Goal: Find specific page/section: Find specific page/section

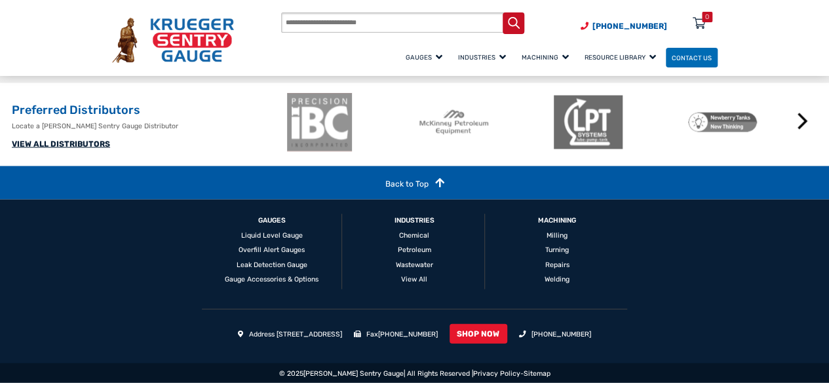
scroll to position [1302, 0]
click at [686, 252] on div "GAUGES Liquid Level Gauge Overfill Alert Gauges Leak Detection Gauge Gauge Acce…" at bounding box center [414, 282] width 629 height 164
click at [99, 142] on link "VIEW ALL DISTRIBUTORS" at bounding box center [61, 144] width 98 height 9
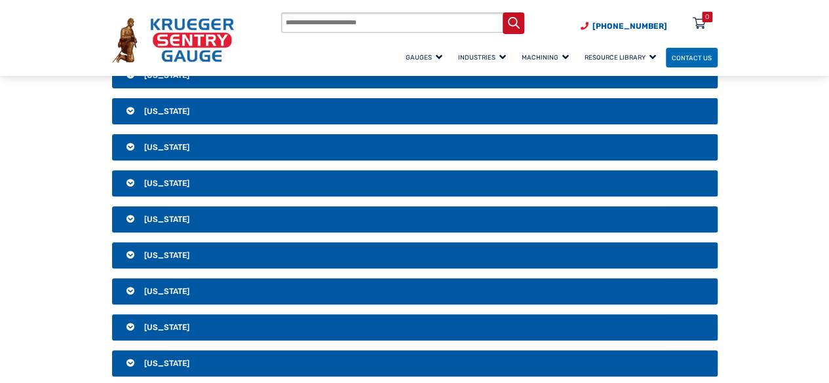
scroll to position [132, 0]
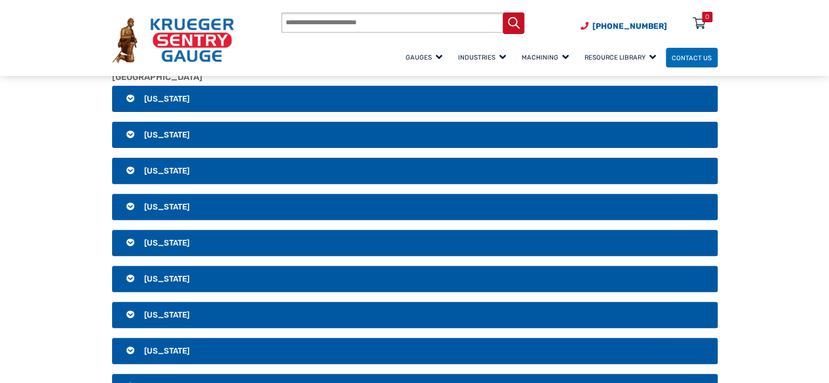
drag, startPoint x: 838, startPoint y: 24, endPoint x: 837, endPoint y: 37, distance: 13.2
click at [130, 99] on h3 "[US_STATE]" at bounding box center [414, 99] width 605 height 26
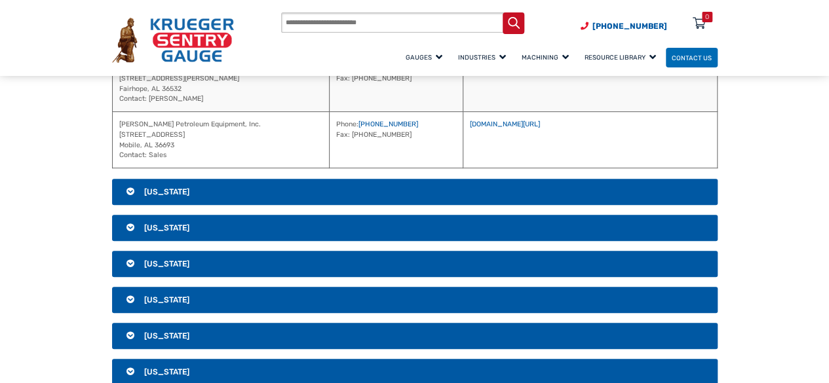
scroll to position [286, 0]
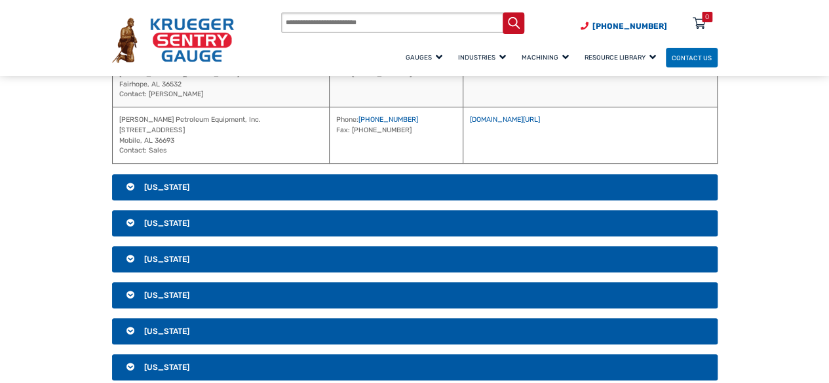
click at [394, 193] on h3 "[US_STATE]" at bounding box center [414, 187] width 605 height 26
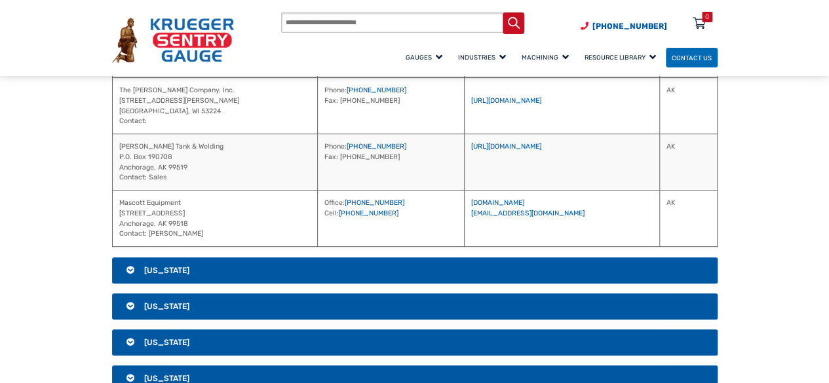
scroll to position [356, 0]
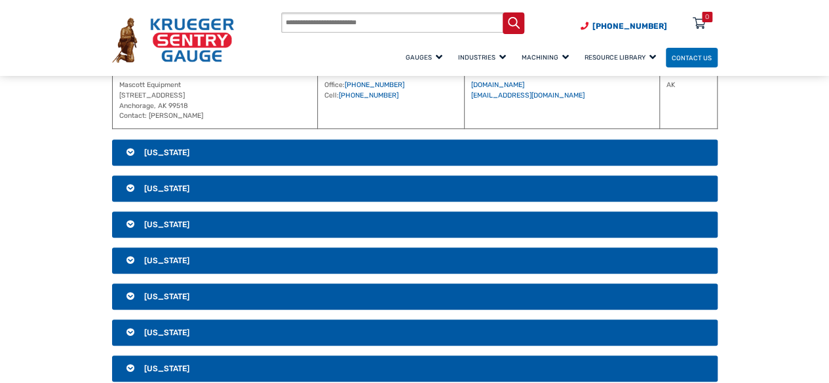
click at [597, 158] on h3 "[US_STATE]" at bounding box center [414, 153] width 605 height 26
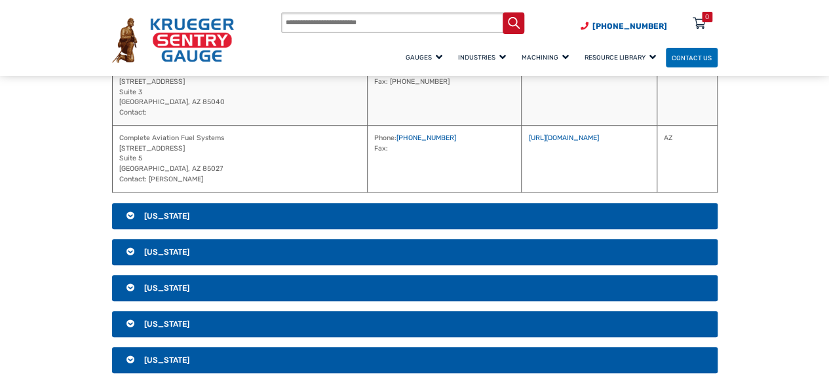
scroll to position [405, 0]
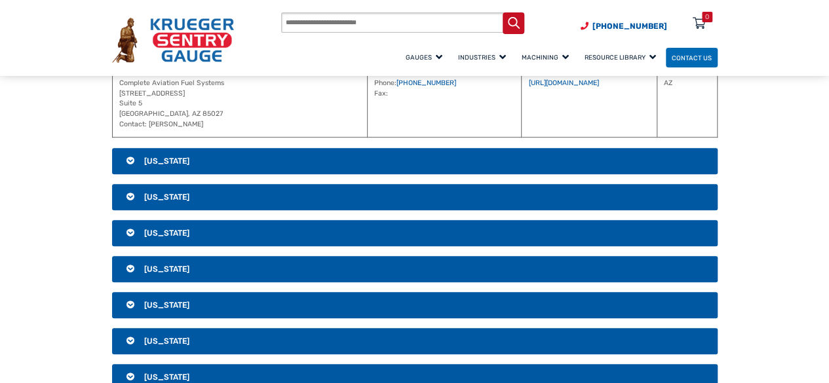
click at [637, 158] on h3 "[US_STATE]" at bounding box center [414, 161] width 605 height 26
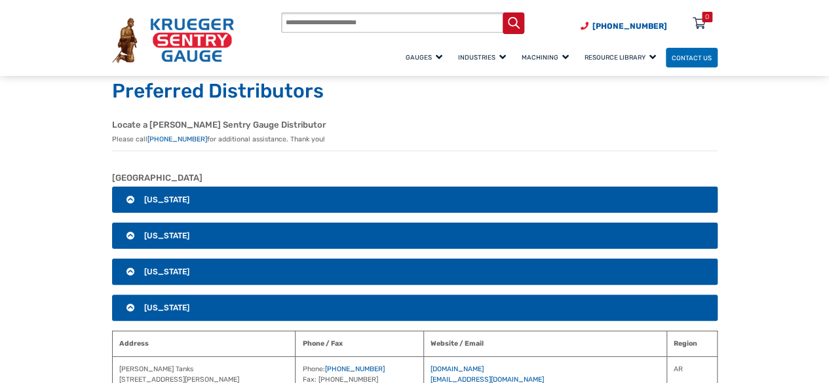
scroll to position [0, 0]
